Goal: Information Seeking & Learning: Learn about a topic

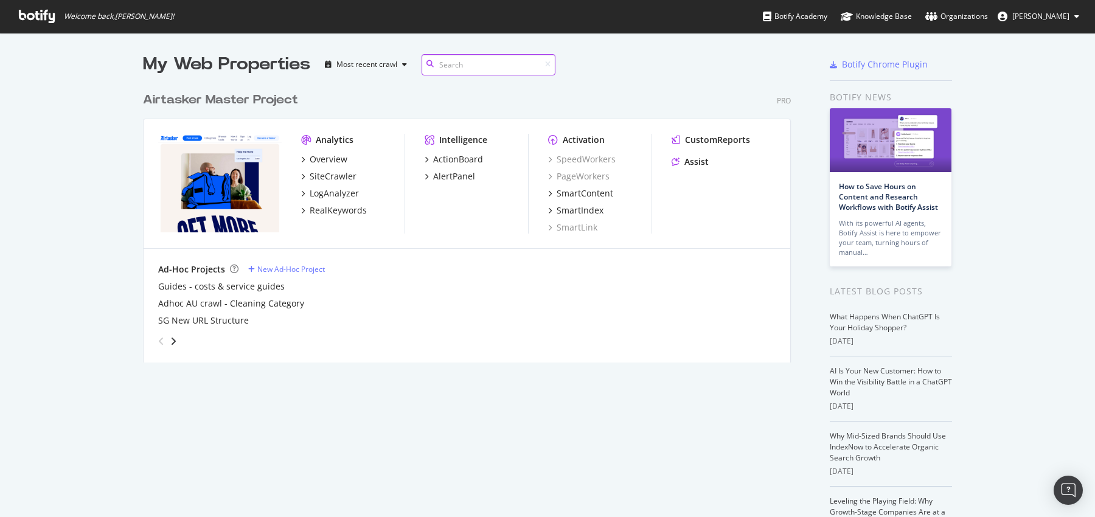
scroll to position [517, 1095]
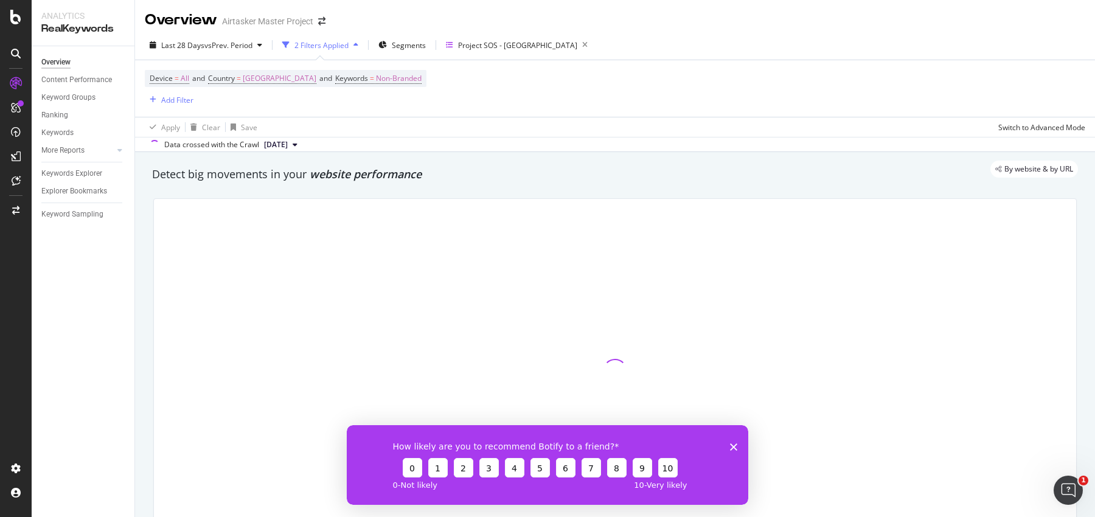
click at [730, 447] on icon "Close survey" at bounding box center [733, 446] width 7 height 7
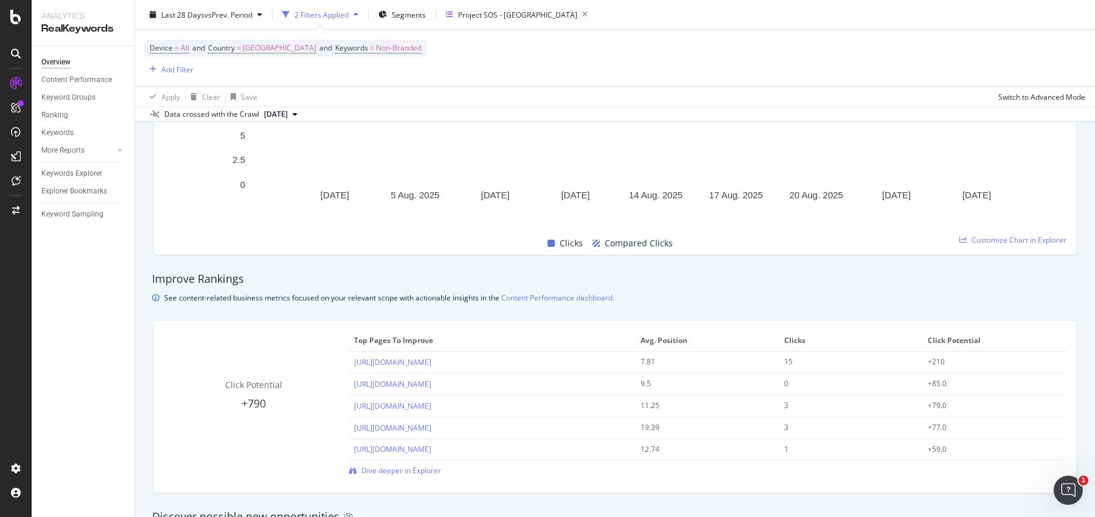
scroll to position [306, 0]
